Goal: Transaction & Acquisition: Register for event/course

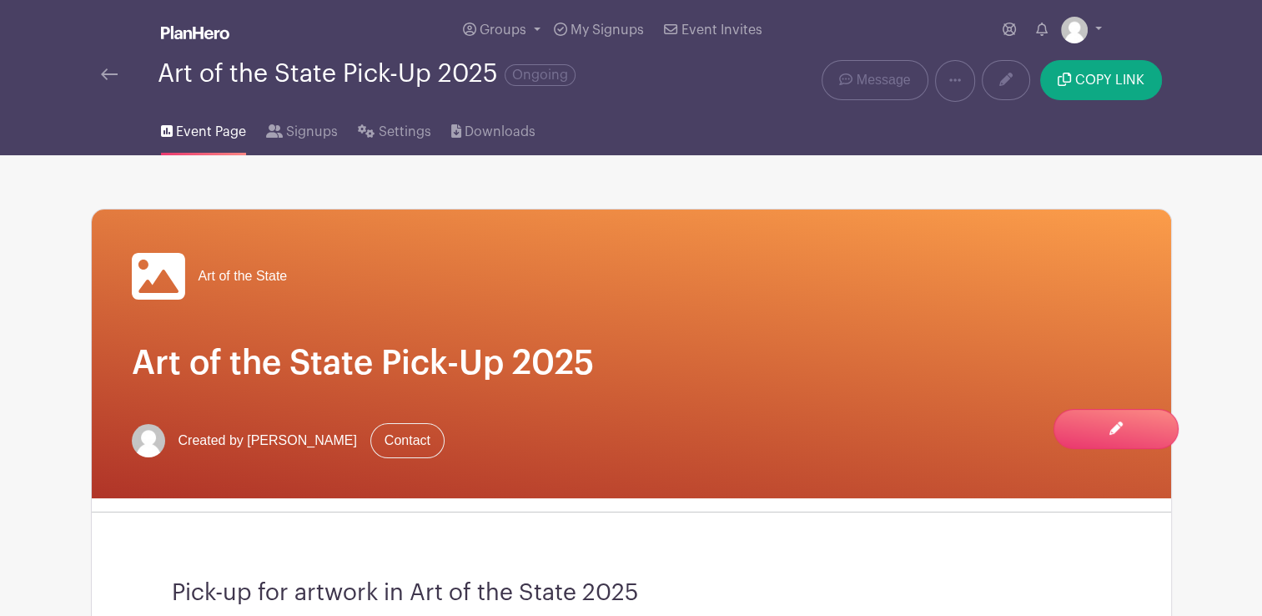
click at [109, 83] on link at bounding box center [109, 74] width 17 height 20
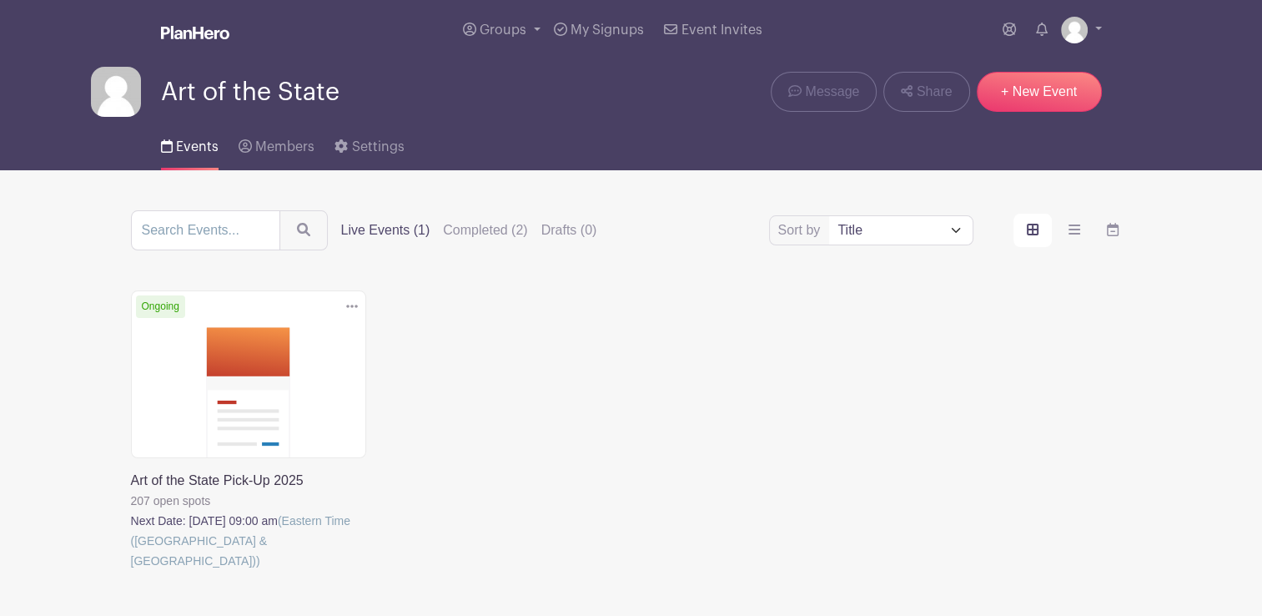
click at [131, 571] on link at bounding box center [131, 571] width 0 height 0
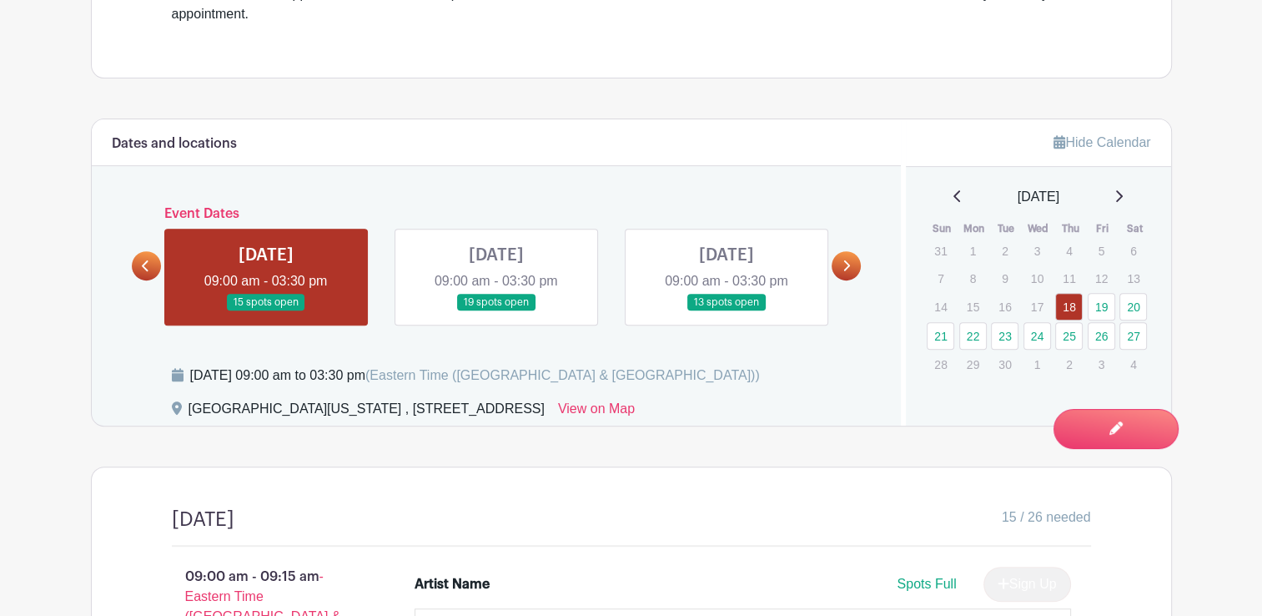
scroll to position [667, 0]
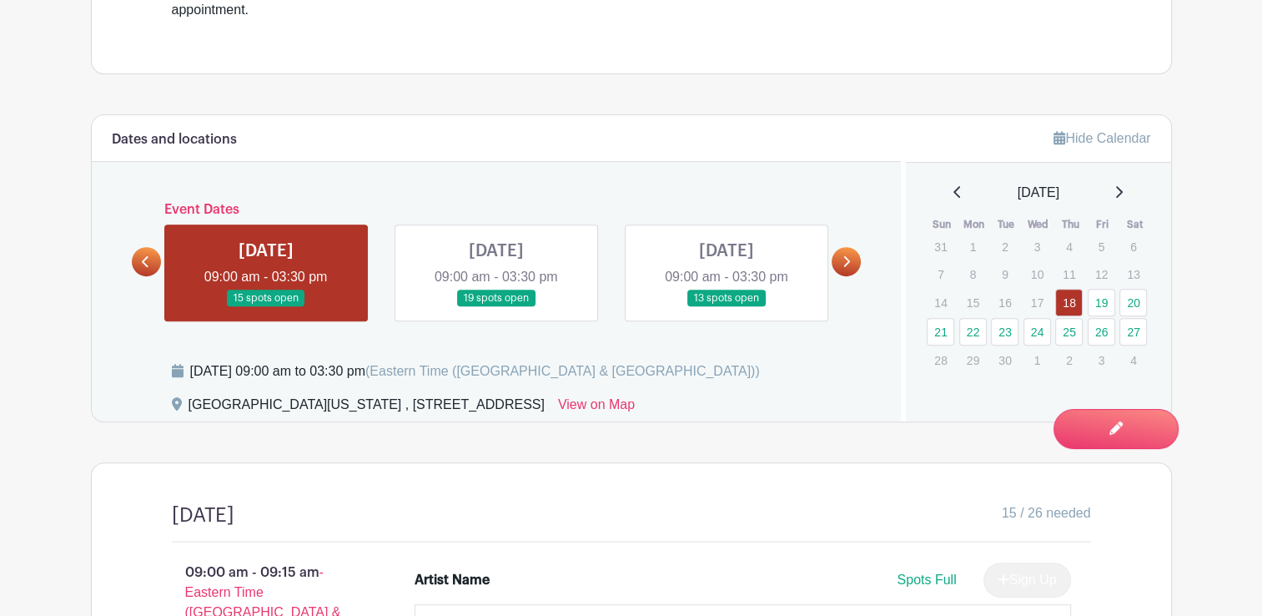
click at [852, 272] on link at bounding box center [846, 261] width 29 height 29
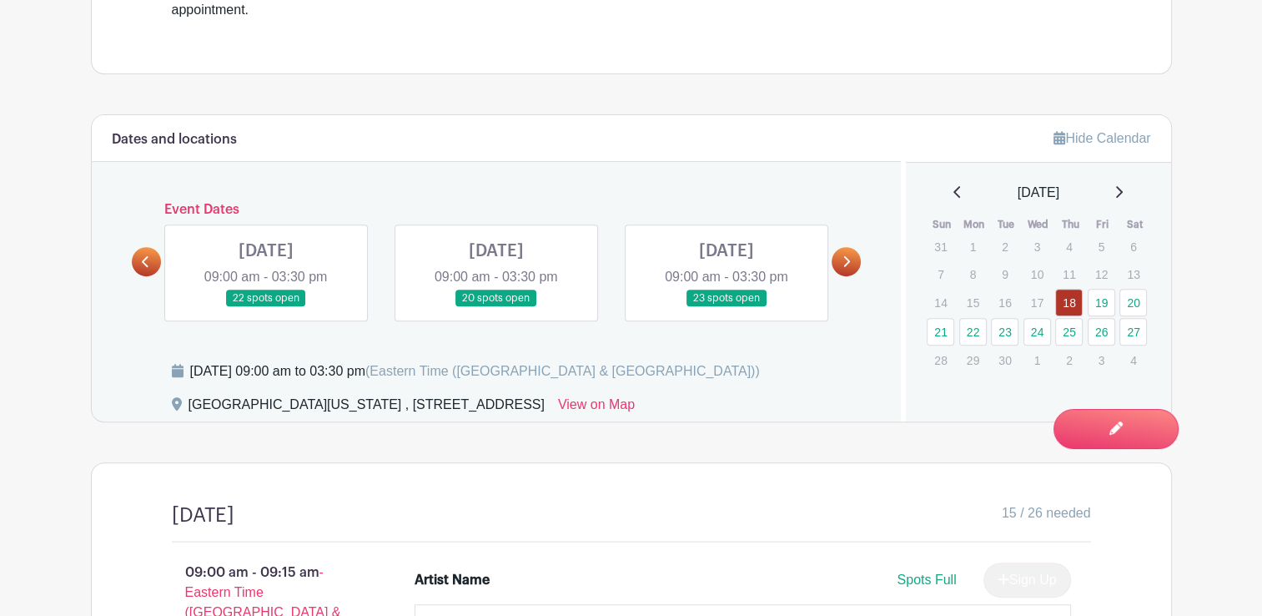
click at [844, 269] on link at bounding box center [846, 261] width 29 height 29
click at [148, 259] on icon at bounding box center [146, 261] width 8 height 13
click at [856, 259] on link at bounding box center [846, 261] width 29 height 29
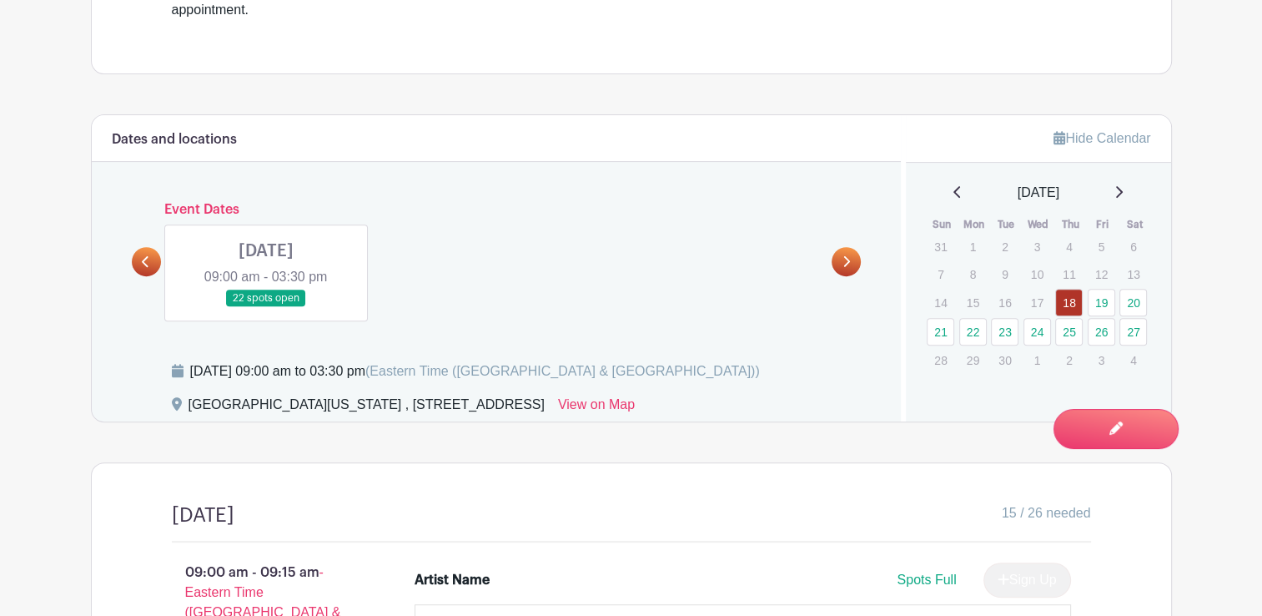
click at [140, 259] on link at bounding box center [146, 261] width 29 height 29
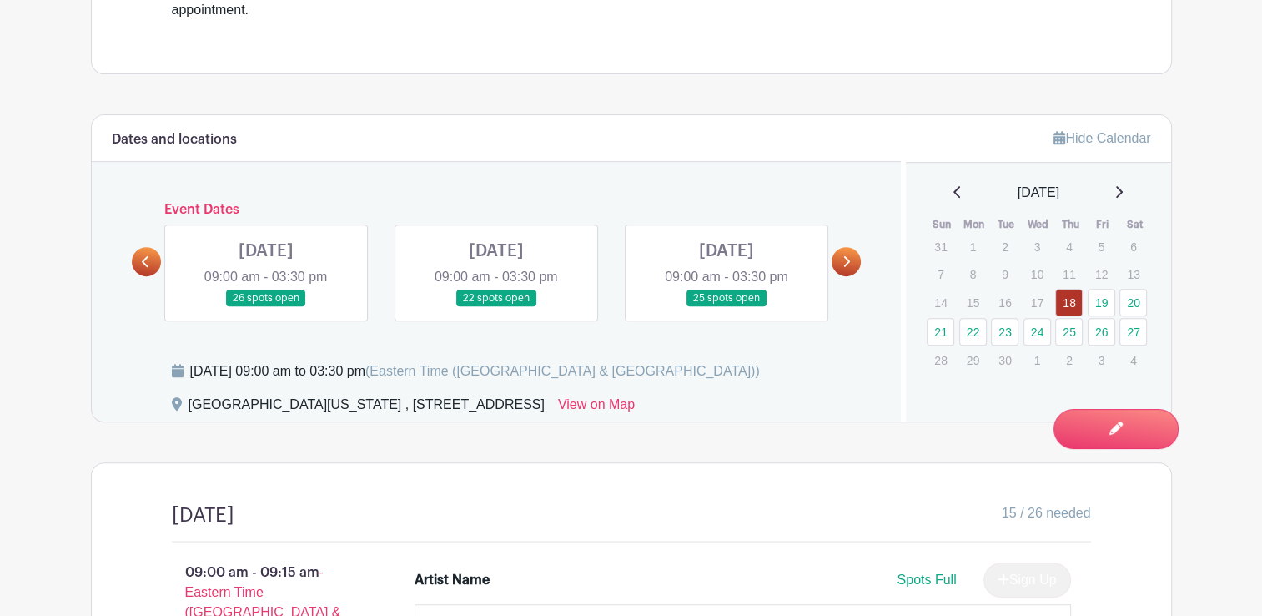
click at [140, 259] on link at bounding box center [146, 261] width 29 height 29
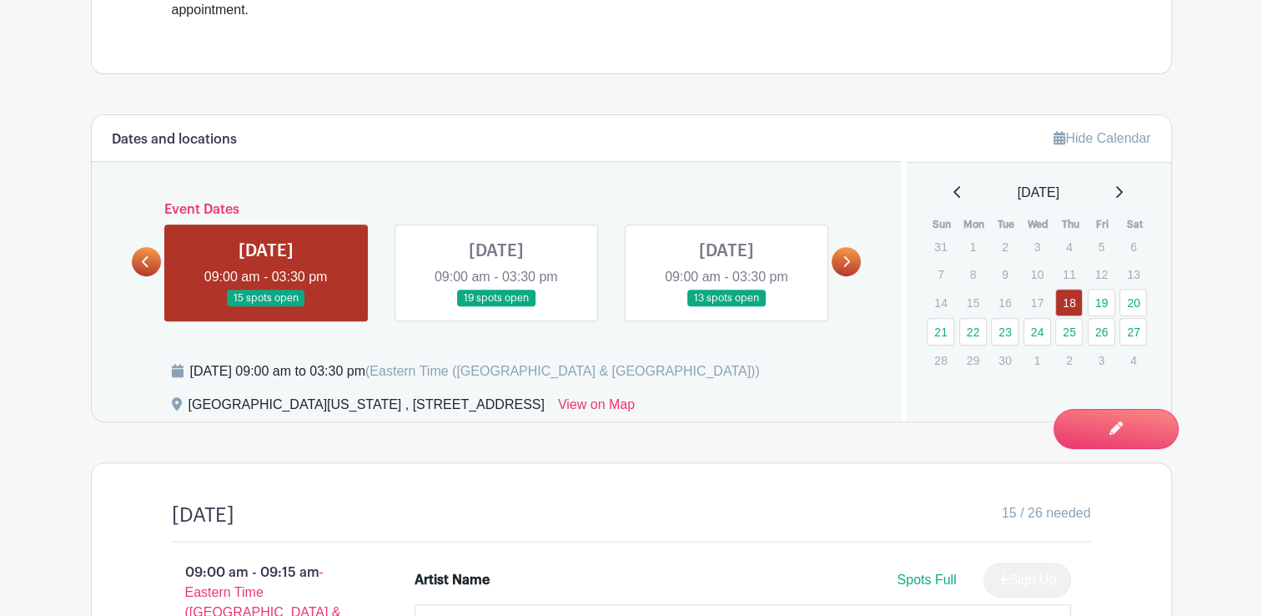
click at [727, 307] on link at bounding box center [727, 307] width 0 height 0
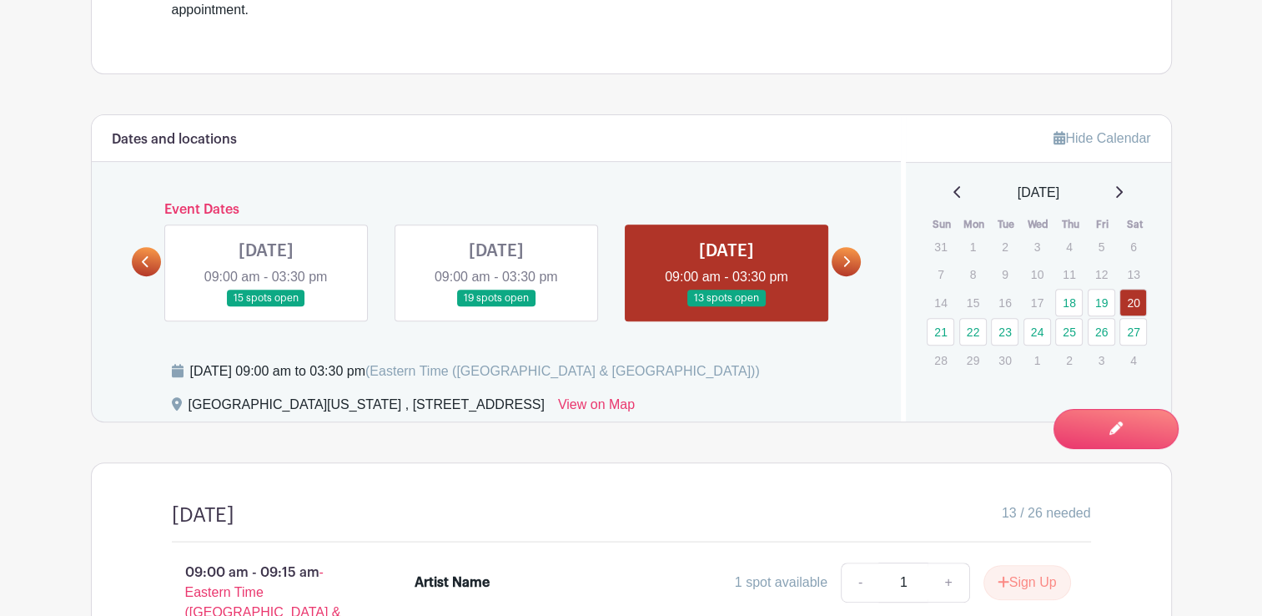
click at [266, 307] on link at bounding box center [266, 307] width 0 height 0
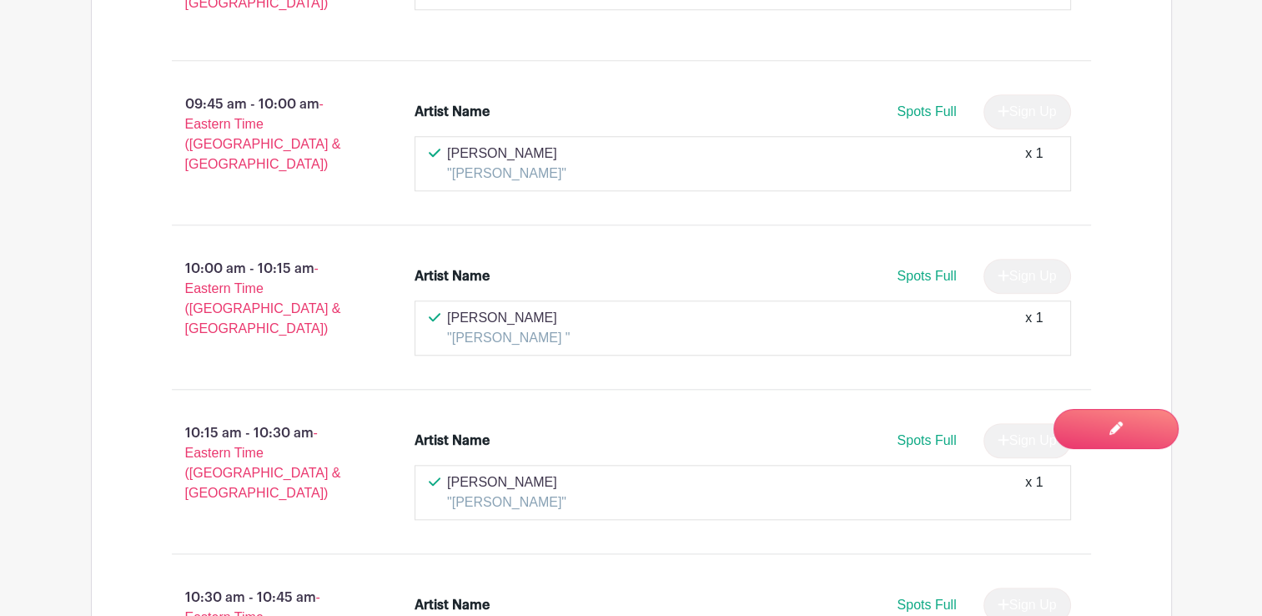
scroll to position [1835, 0]
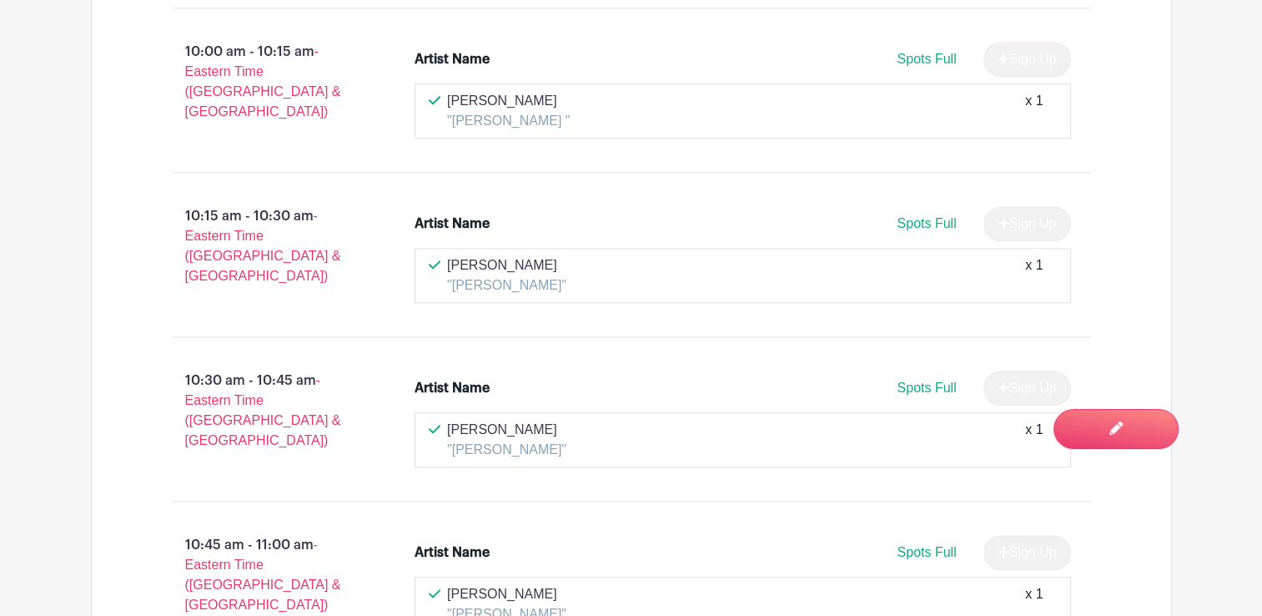
click at [827, 370] on div "Spots Full Sign Up" at bounding box center [825, 387] width 492 height 35
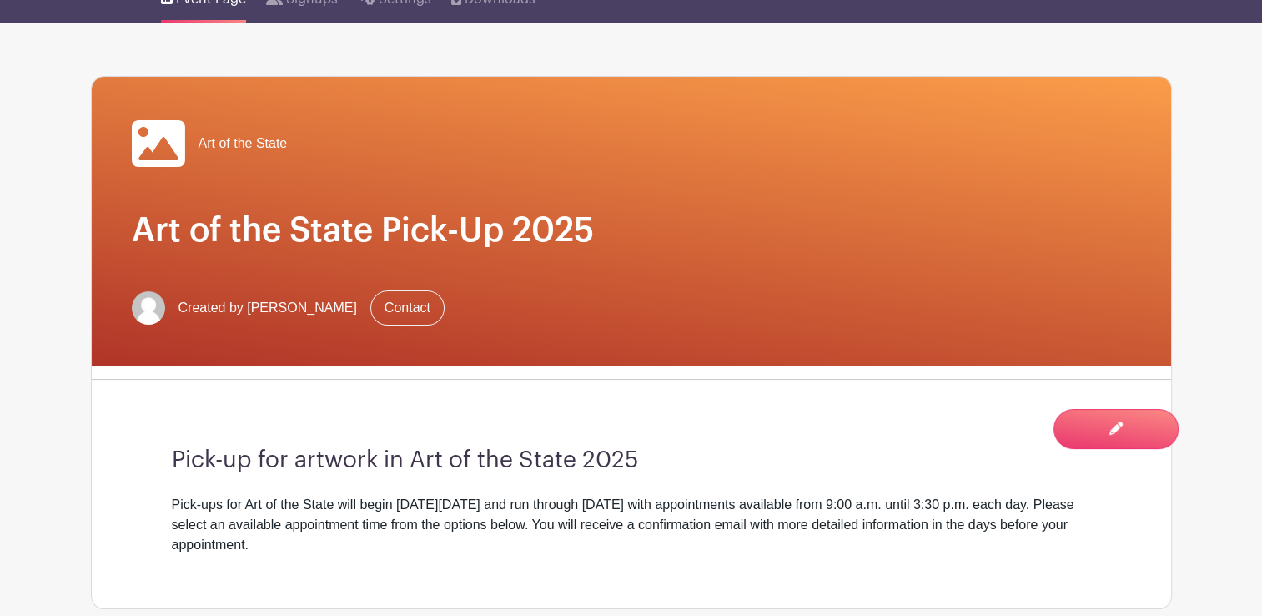
scroll to position [0, 0]
